Goal: Communication & Community: Participate in discussion

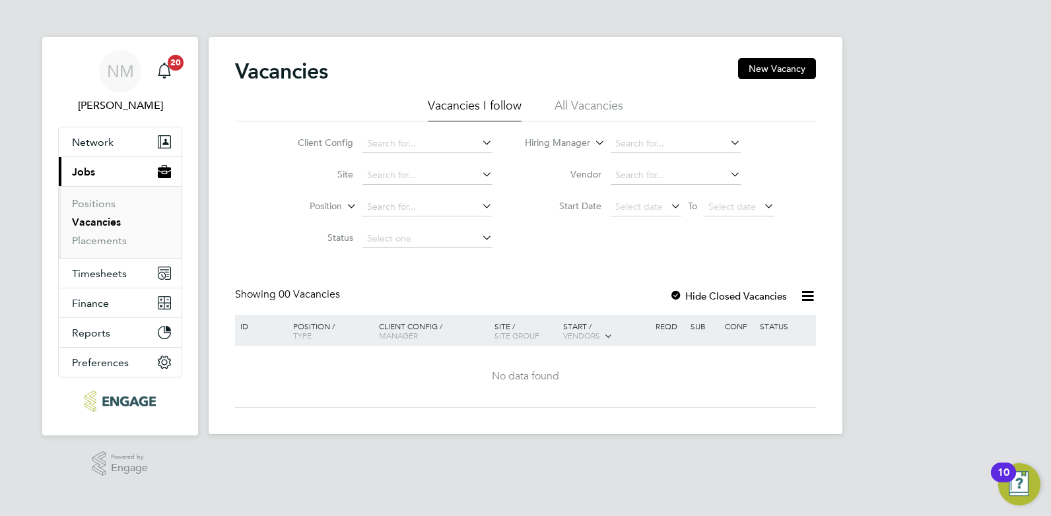
click at [728, 177] on icon at bounding box center [728, 174] width 0 height 18
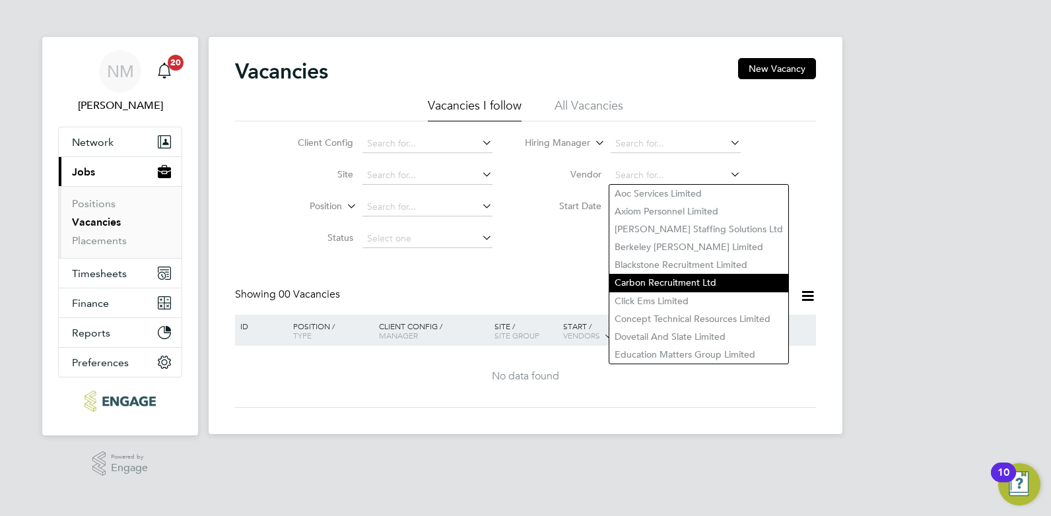
click at [691, 274] on li "Carbon Recruitment Ltd" at bounding box center [699, 283] width 179 height 18
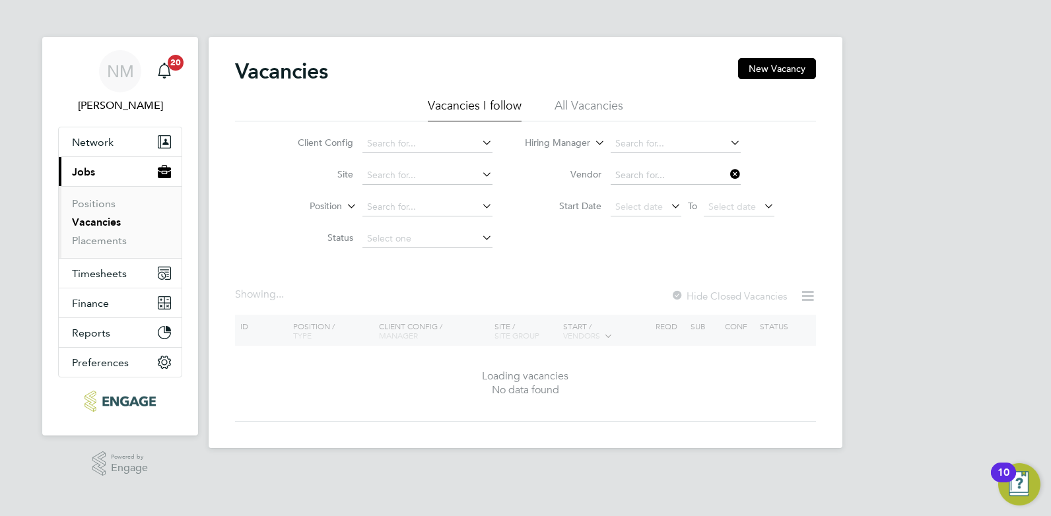
type input "Carbon Recruitment Ltd"
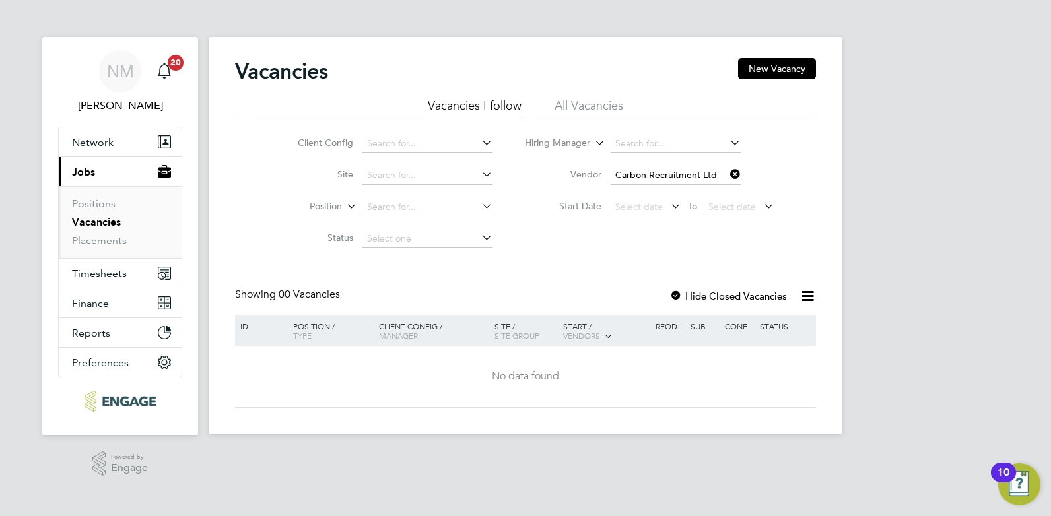
click at [480, 175] on icon at bounding box center [480, 174] width 0 height 18
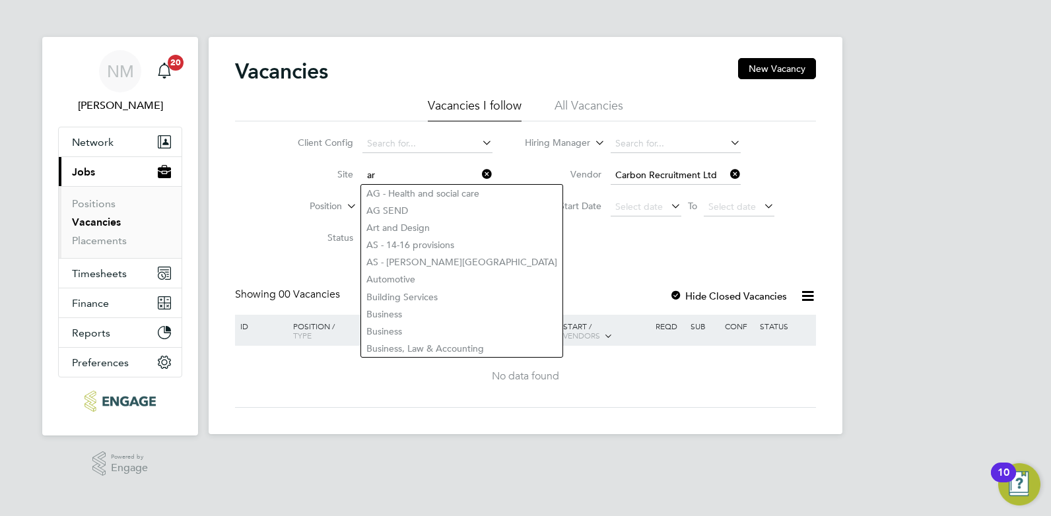
type input "a"
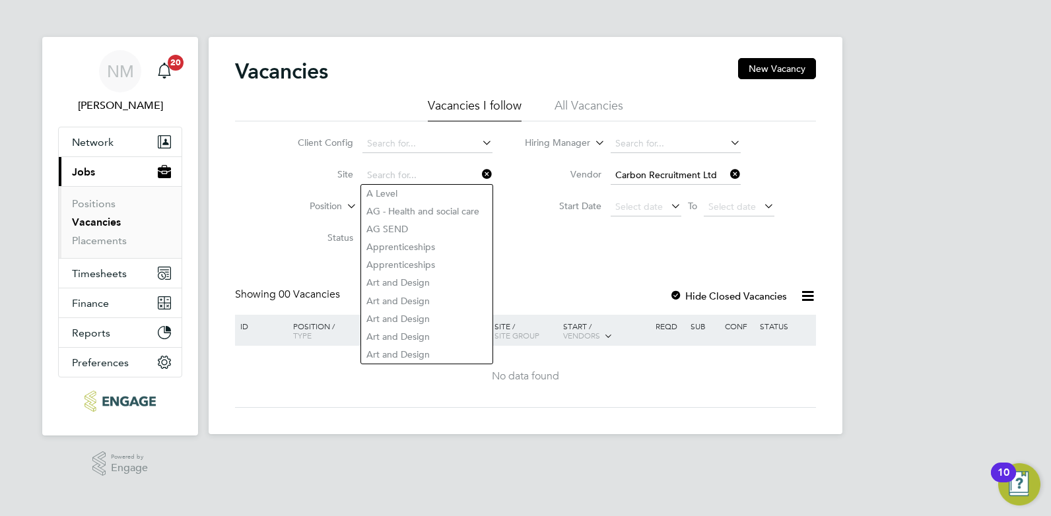
click at [613, 262] on div "Vacancies New Vacancy Vacancies I follow All Vacancies Client Config Site Posit…" at bounding box center [525, 233] width 581 height 350
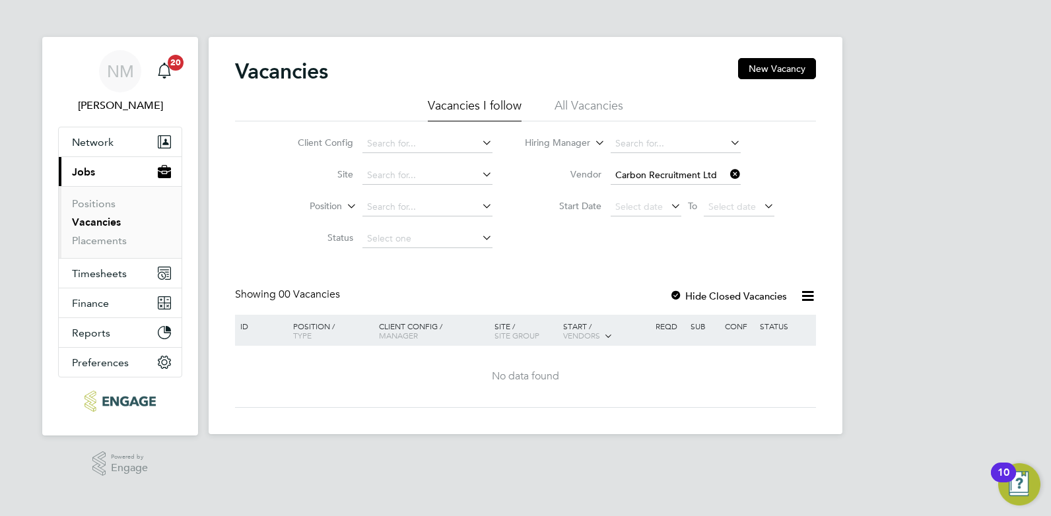
click at [421, 350] on div "No data found" at bounding box center [525, 376] width 577 height 61
click at [602, 104] on li "All Vacancies" at bounding box center [589, 110] width 69 height 24
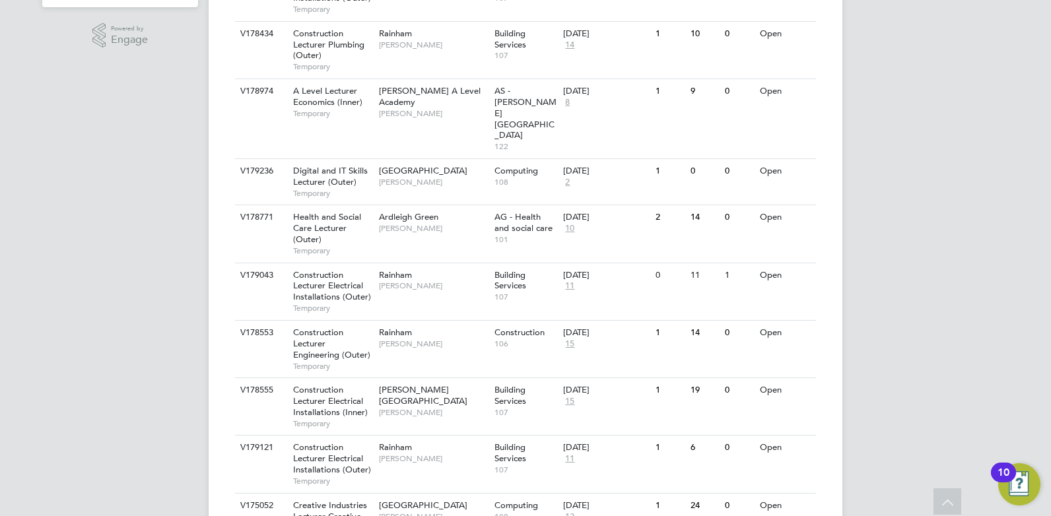
scroll to position [441, 0]
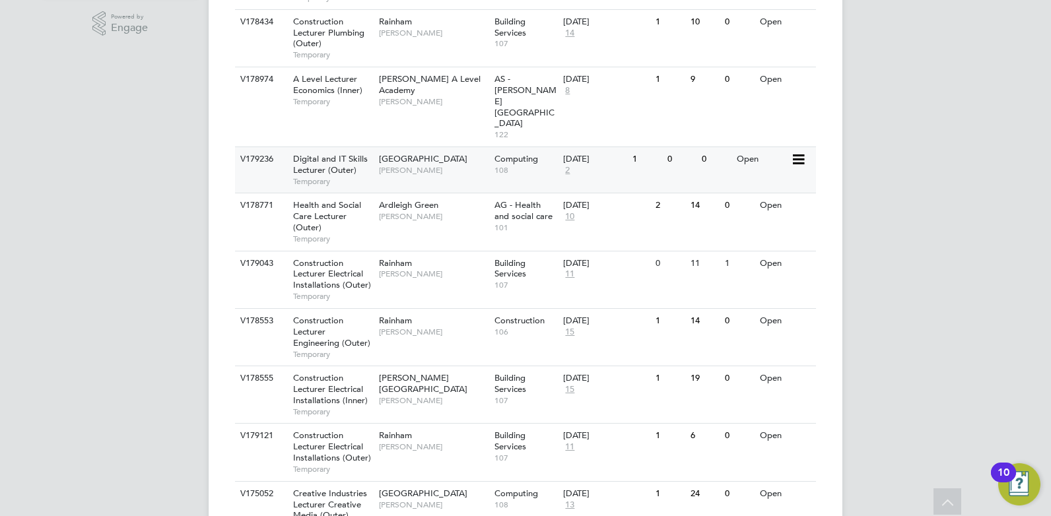
click at [418, 153] on span "[GEOGRAPHIC_DATA]" at bounding box center [423, 158] width 89 height 11
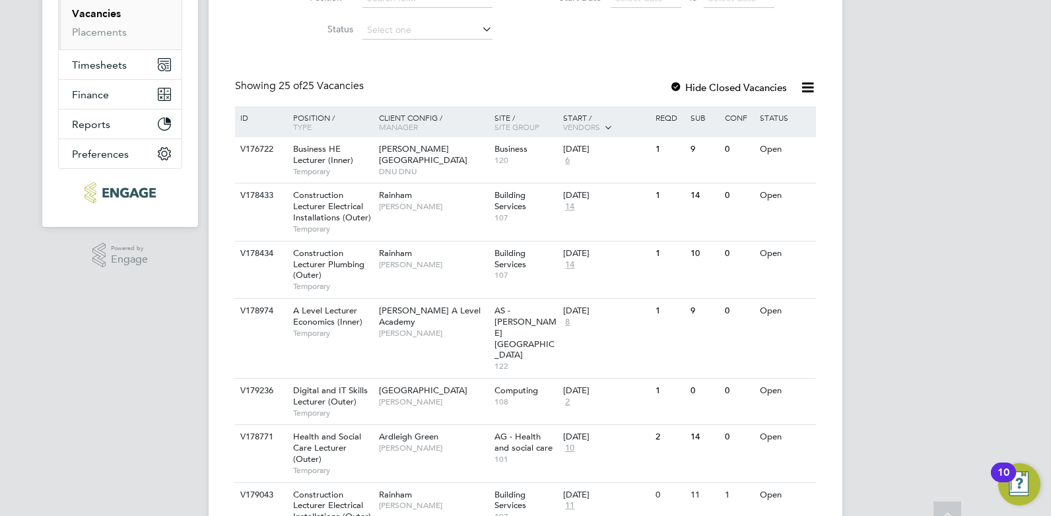
scroll to position [220, 0]
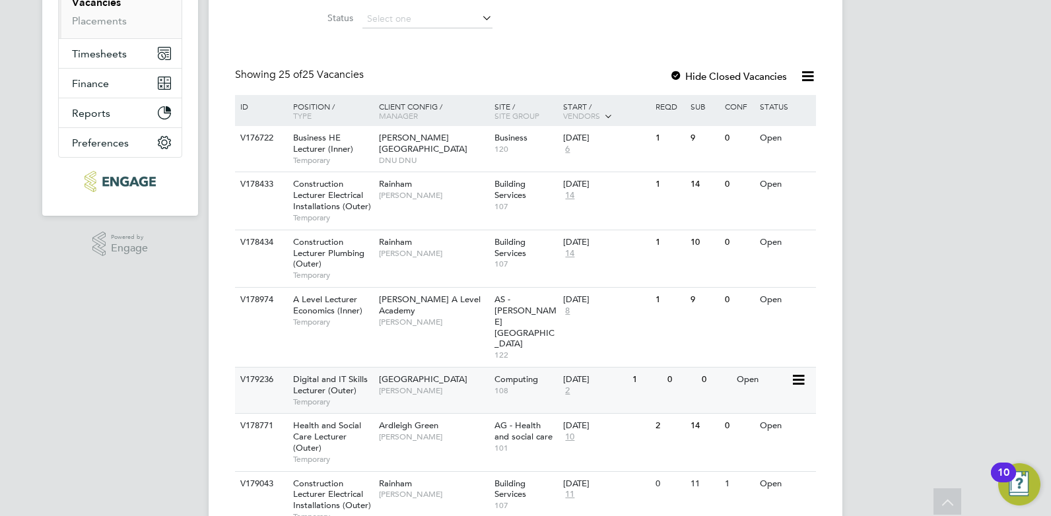
click at [436, 374] on span "[GEOGRAPHIC_DATA]" at bounding box center [423, 379] width 89 height 11
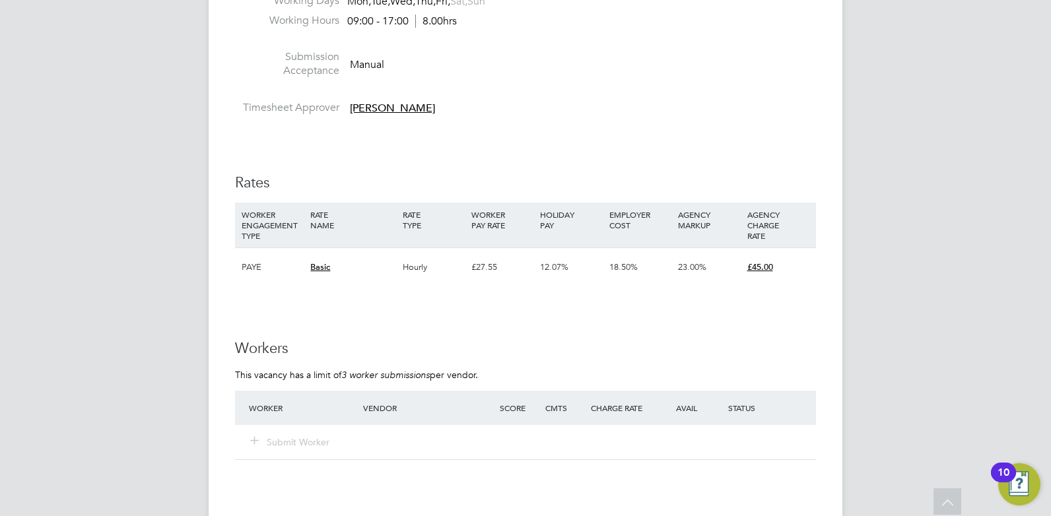
scroll to position [3884, 0]
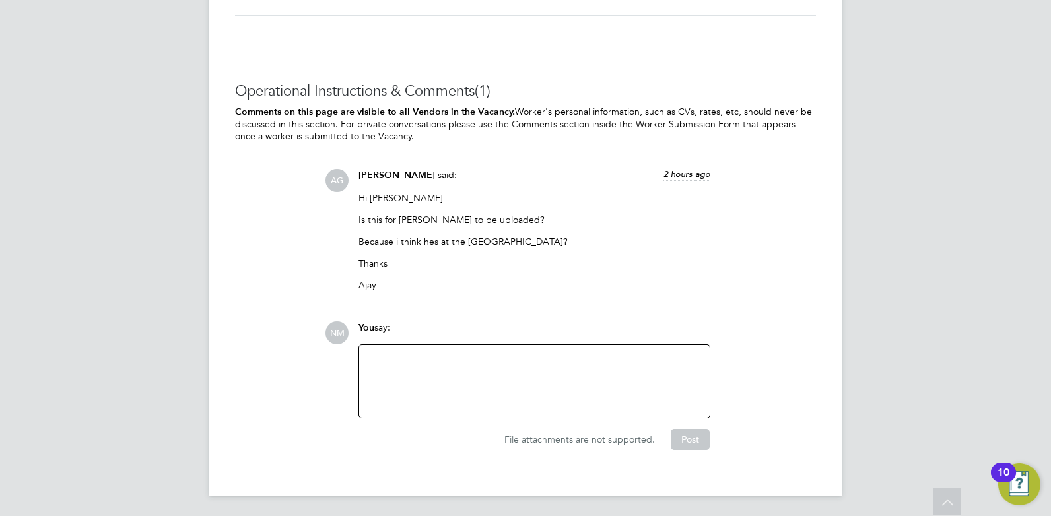
click at [445, 362] on div at bounding box center [534, 381] width 335 height 57
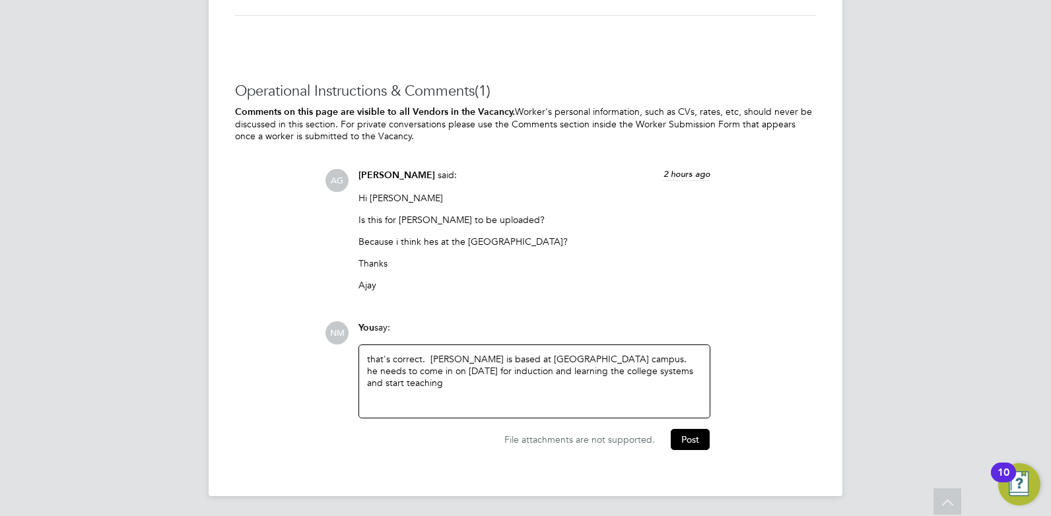
click at [697, 369] on div "that's correct. [PERSON_NAME] is based at [GEOGRAPHIC_DATA] campus. he needs to…" at bounding box center [534, 381] width 335 height 57
drag, startPoint x: 693, startPoint y: 438, endPoint x: 686, endPoint y: 432, distance: 8.9
click at [693, 438] on button "Post" at bounding box center [690, 439] width 39 height 21
